Goal: Navigation & Orientation: Find specific page/section

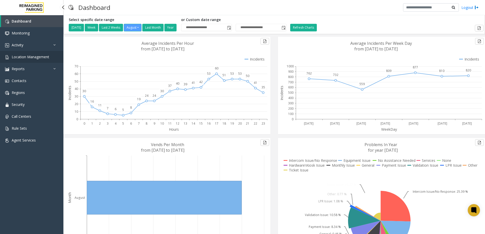
click at [29, 54] on link "Location Management" at bounding box center [31, 57] width 63 height 12
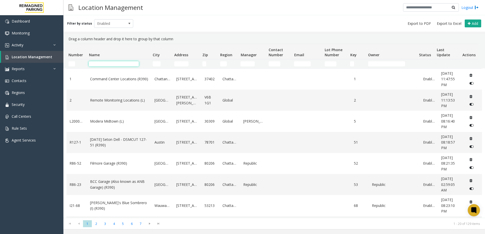
click at [98, 61] on input "Name Filter" at bounding box center [114, 63] width 50 height 5
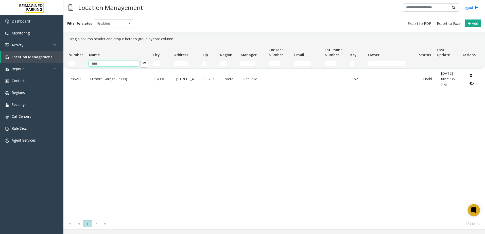
type input "****"
click at [191, 146] on div "R86-52 Filmore Garage (R390) [GEOGRAPHIC_DATA][STREET_ADDRESS] 52 Enabled [DATE…" at bounding box center [273, 143] width 415 height 150
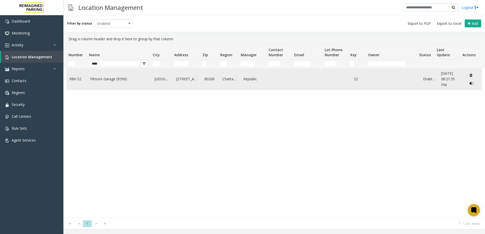
click at [149, 82] on td "Filmore Garage (R390)" at bounding box center [119, 79] width 64 height 21
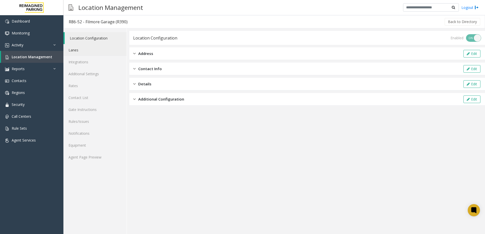
click at [90, 53] on link "Lanes" at bounding box center [94, 50] width 63 height 12
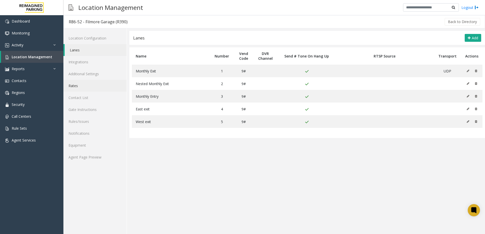
click at [82, 89] on link "Rates" at bounding box center [94, 86] width 63 height 12
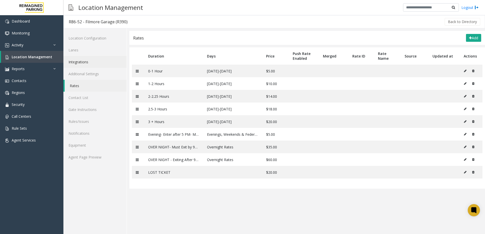
click at [86, 56] on link "Integrations" at bounding box center [94, 62] width 63 height 12
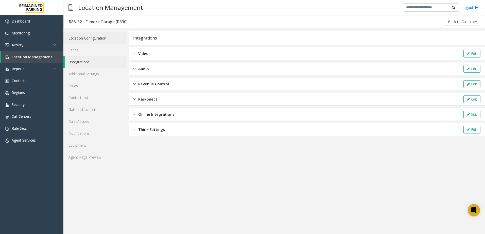
click at [89, 37] on link "Location Configuration" at bounding box center [94, 38] width 63 height 12
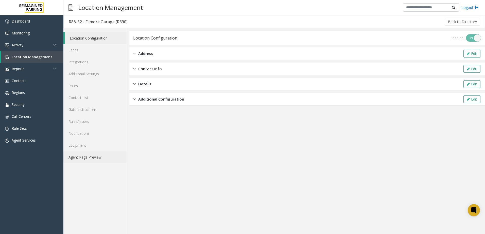
click at [80, 155] on link "Agent Page Preview" at bounding box center [94, 157] width 63 height 12
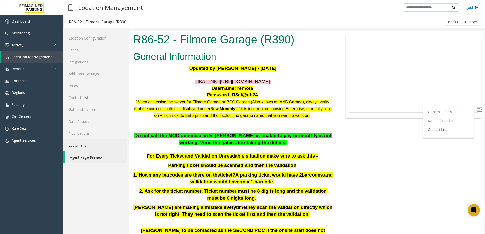
click at [83, 150] on link "Equipment" at bounding box center [94, 145] width 63 height 12
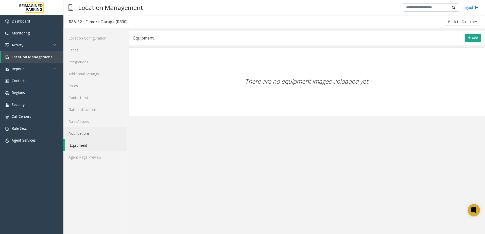
click at [86, 135] on link "Notifications" at bounding box center [94, 133] width 63 height 12
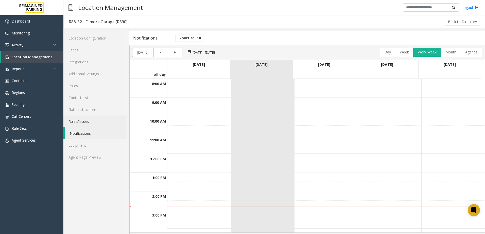
click at [86, 122] on link "Rules/Issues" at bounding box center [94, 122] width 63 height 12
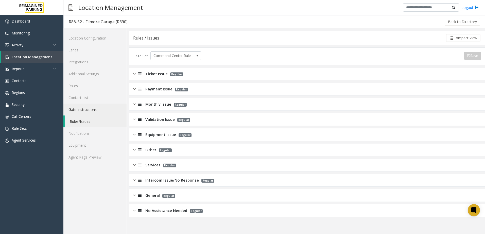
click at [89, 112] on link "Gate Instructions" at bounding box center [94, 110] width 63 height 12
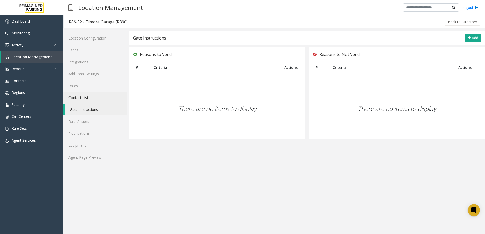
click at [87, 98] on link "Contact List" at bounding box center [94, 98] width 63 height 12
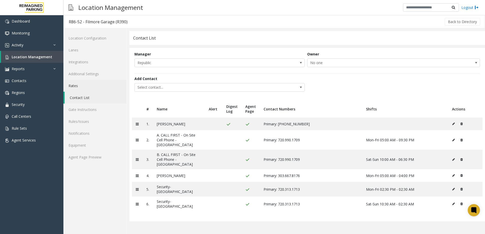
click at [84, 87] on link "Rates" at bounding box center [94, 86] width 63 height 12
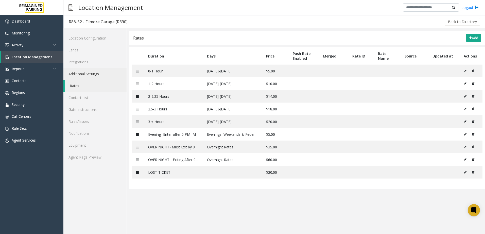
click at [83, 76] on link "Additional Settings" at bounding box center [94, 74] width 63 height 12
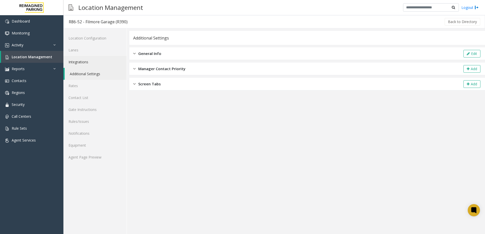
click at [87, 61] on link "Integrations" at bounding box center [94, 62] width 63 height 12
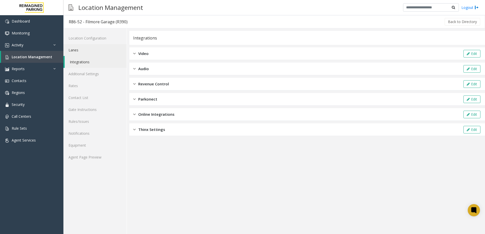
click at [83, 48] on link "Lanes" at bounding box center [94, 50] width 63 height 12
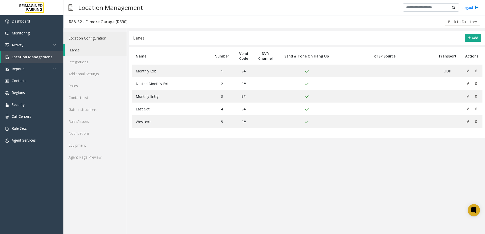
click at [91, 38] on link "Location Configuration" at bounding box center [94, 38] width 63 height 12
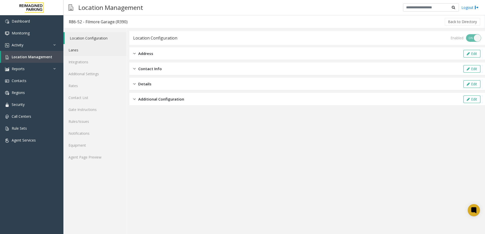
click at [80, 48] on link "Lanes" at bounding box center [94, 50] width 63 height 12
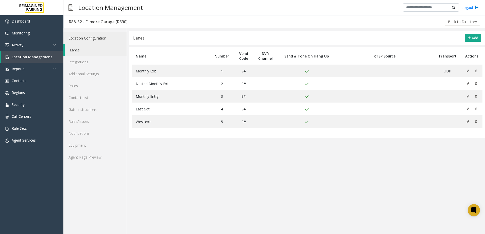
click at [88, 39] on link "Location Configuration" at bounding box center [94, 38] width 63 height 12
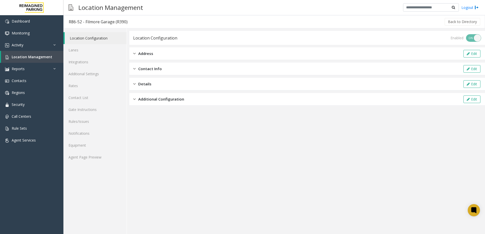
click at [228, 56] on div "Address Edit" at bounding box center [306, 53] width 355 height 13
